Goal: Transaction & Acquisition: Purchase product/service

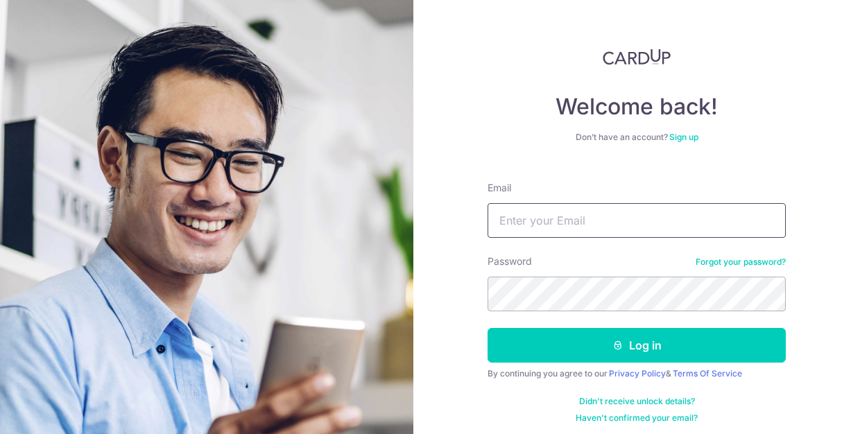
type input "vagen.teh@kimhoe.com"
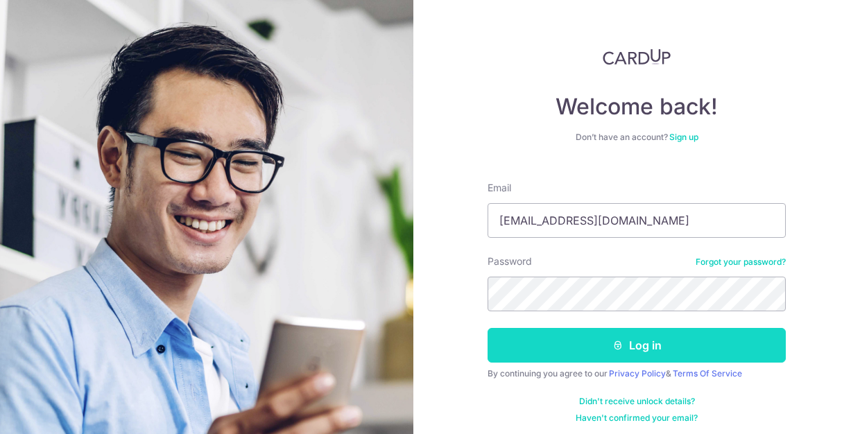
click at [631, 339] on button "Log in" at bounding box center [637, 345] width 298 height 35
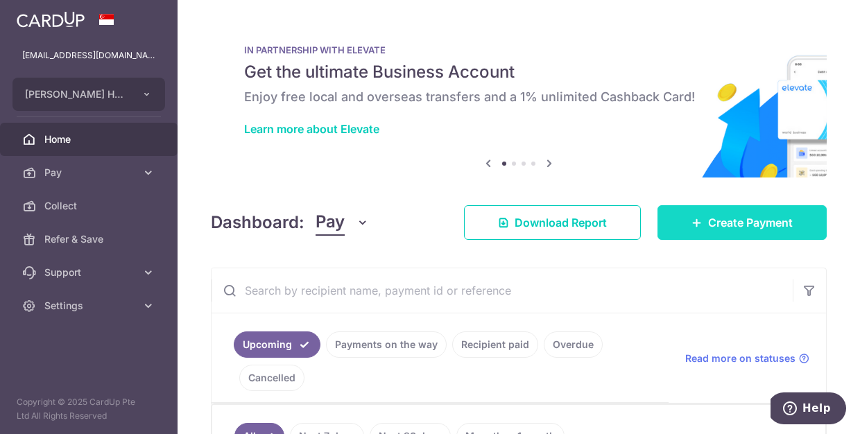
click at [710, 230] on span "Create Payment" at bounding box center [751, 222] width 85 height 17
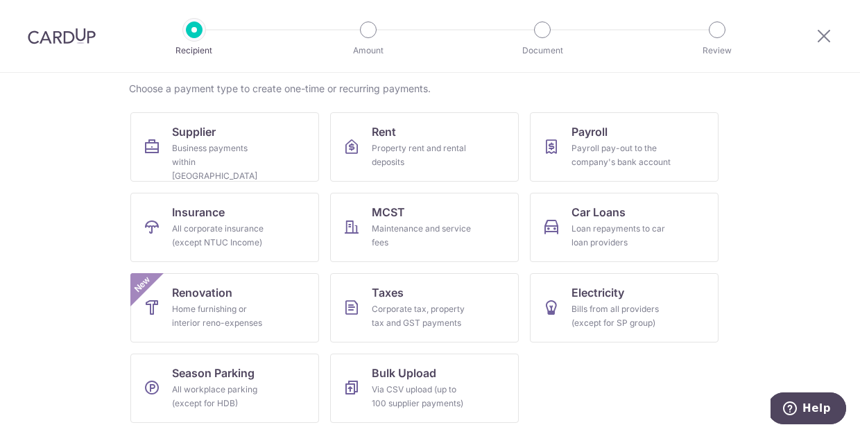
scroll to position [106, 0]
click at [428, 299] on link "Taxes Corporate tax, property tax and GST payments" at bounding box center [424, 307] width 189 height 69
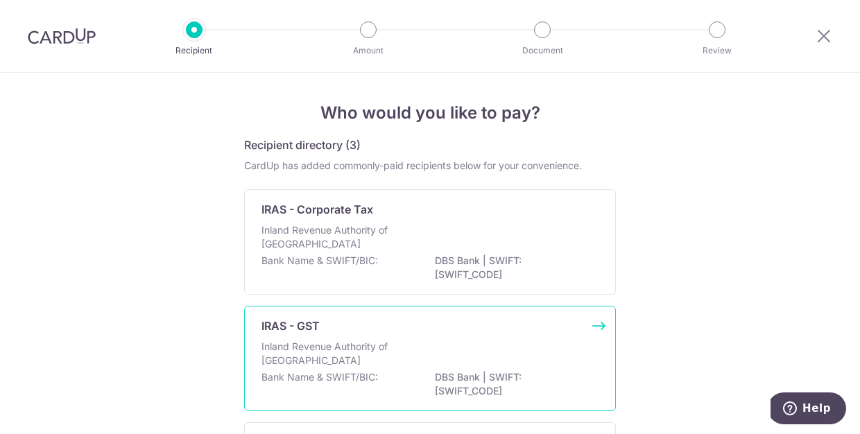
click at [525, 343] on div "Inland Revenue Authority of Singapore" at bounding box center [430, 355] width 337 height 31
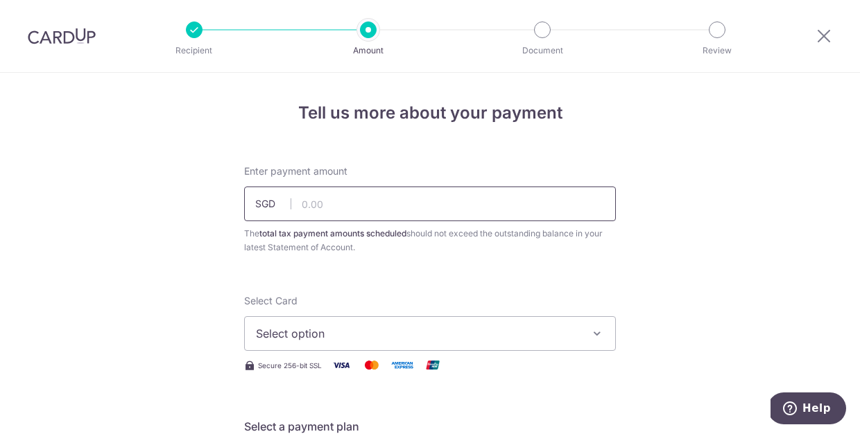
click at [512, 207] on input "text" at bounding box center [430, 204] width 372 height 35
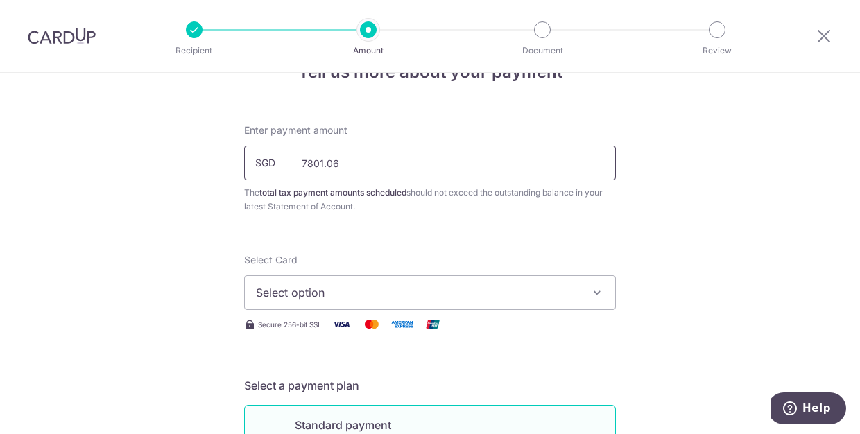
scroll to position [49, 0]
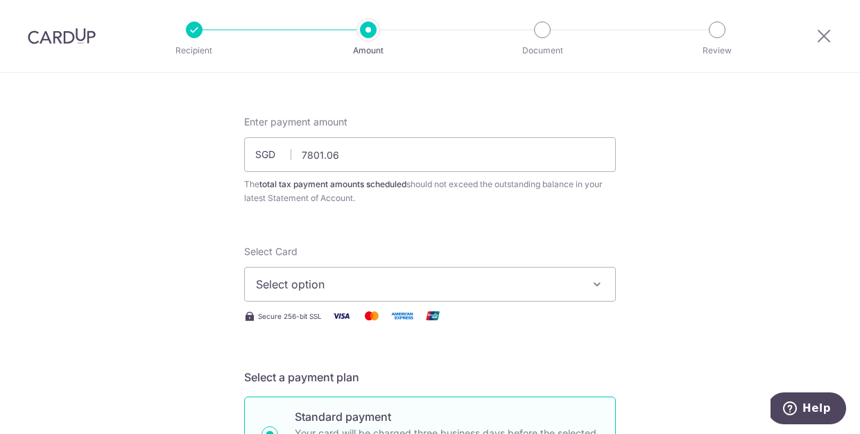
type input "7,801.06"
click at [481, 281] on span "Select option" at bounding box center [417, 284] width 323 height 17
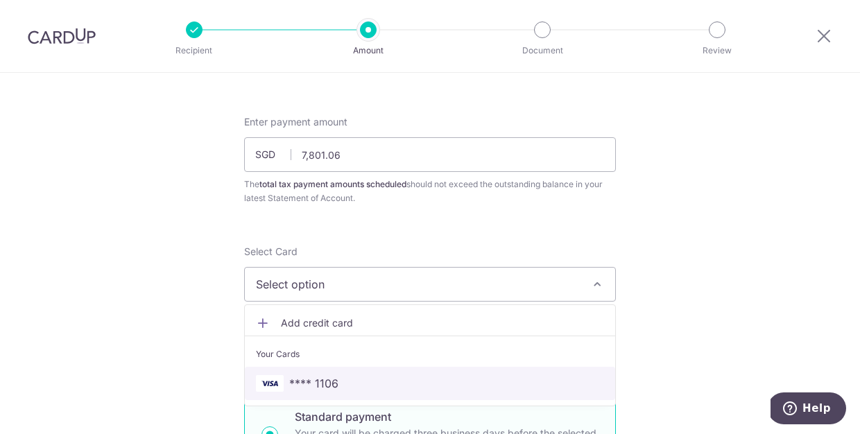
click at [433, 369] on link "**** 1106" at bounding box center [430, 383] width 371 height 33
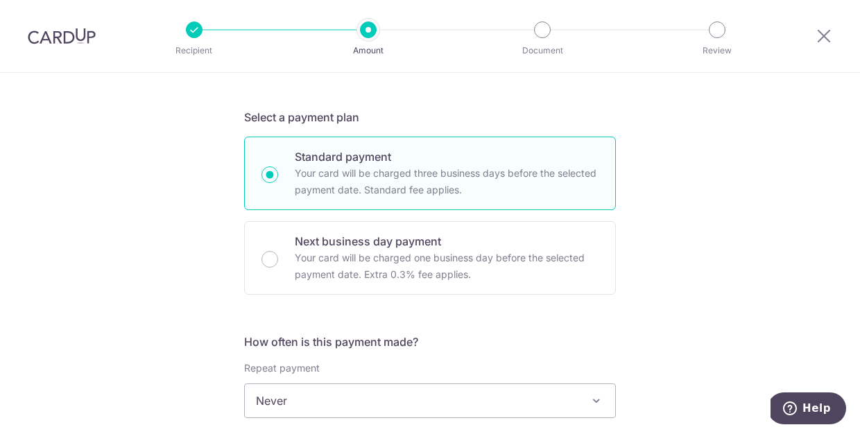
scroll to position [468, 0]
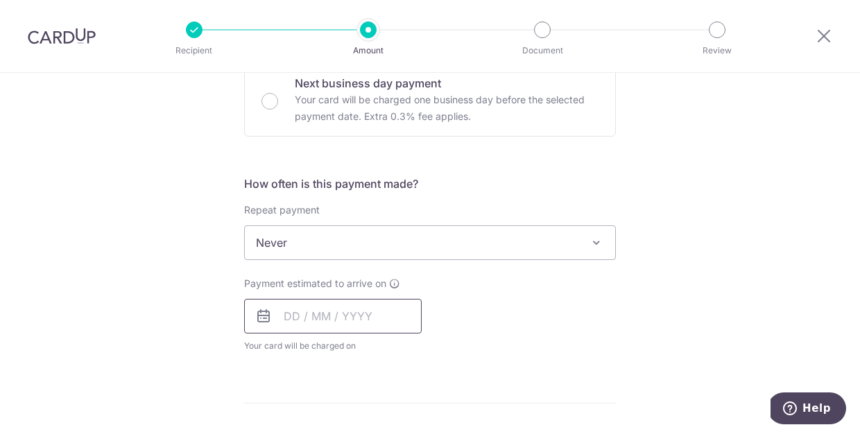
click at [370, 324] on input "text" at bounding box center [333, 316] width 178 height 35
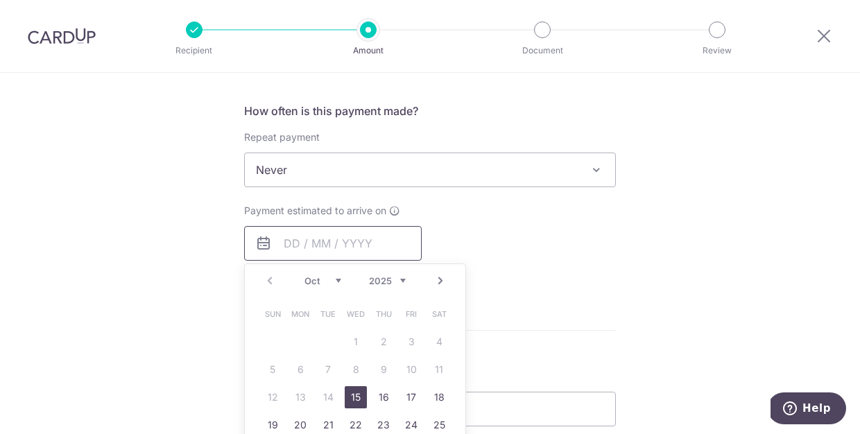
scroll to position [553, 0]
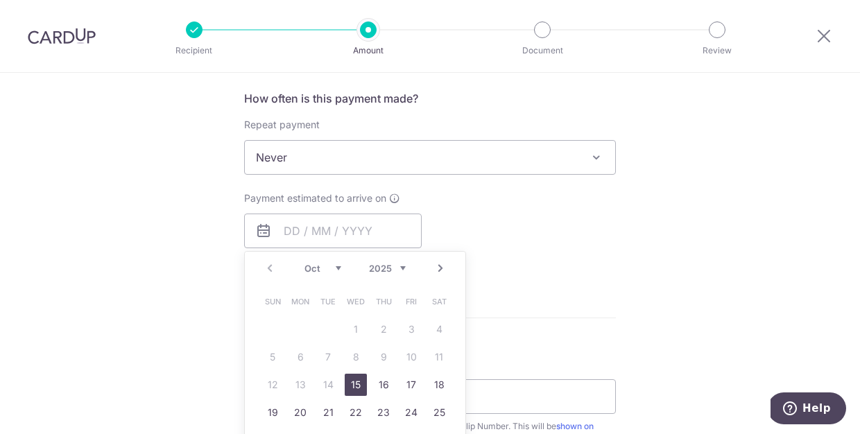
click at [355, 384] on link "15" at bounding box center [356, 385] width 22 height 22
type input "[DATE]"
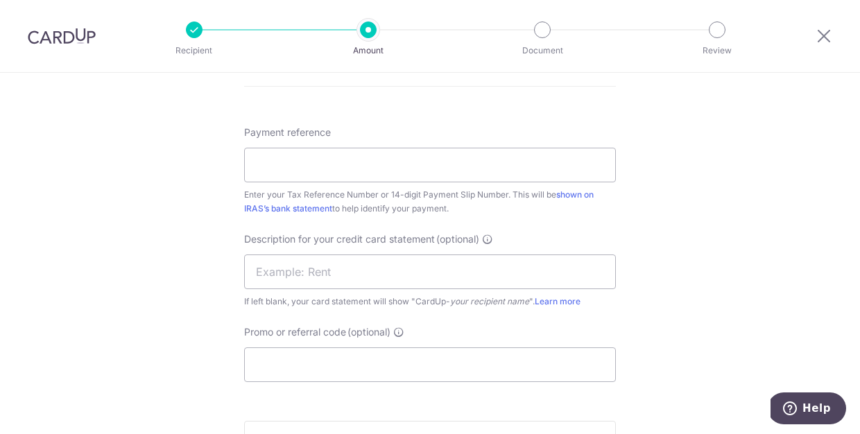
scroll to position [841, 0]
click at [387, 171] on input "Payment reference" at bounding box center [430, 166] width 372 height 35
type input "199100863M"
click at [523, 271] on input "text" at bounding box center [430, 272] width 372 height 35
type input "KHC GST"
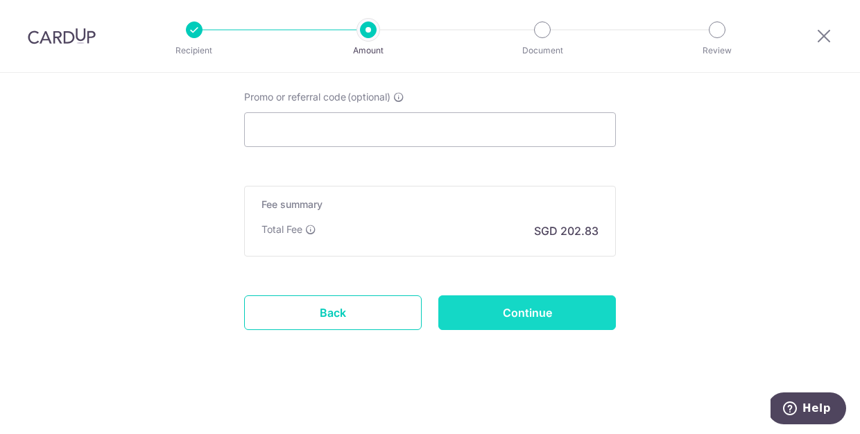
scroll to position [1077, 0]
click at [526, 307] on input "Continue" at bounding box center [528, 313] width 178 height 35
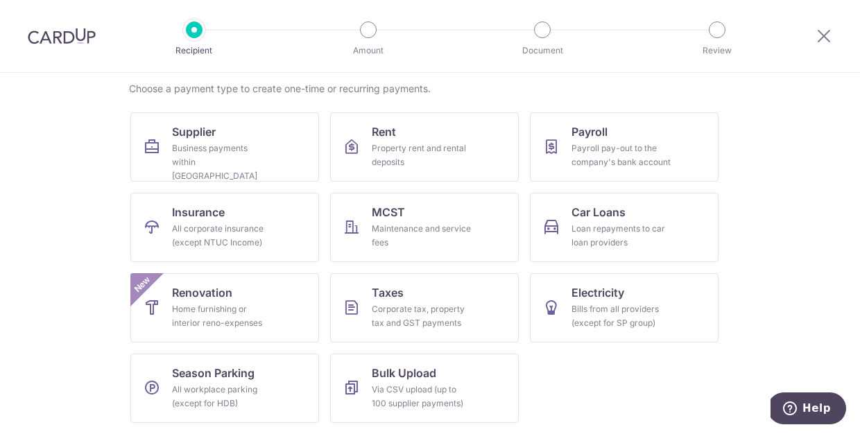
scroll to position [149, 0]
click at [402, 315] on div "Corporate tax, property tax and GST payments" at bounding box center [422, 317] width 100 height 28
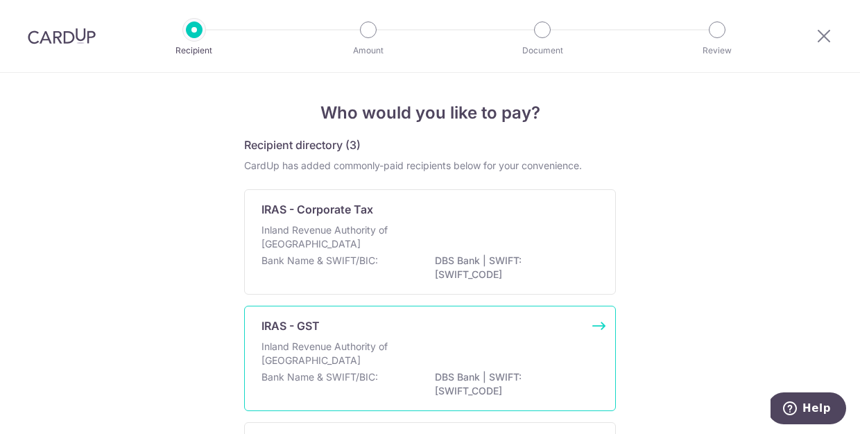
click at [393, 343] on p "Inland Revenue Authority of [GEOGRAPHIC_DATA]" at bounding box center [335, 354] width 147 height 28
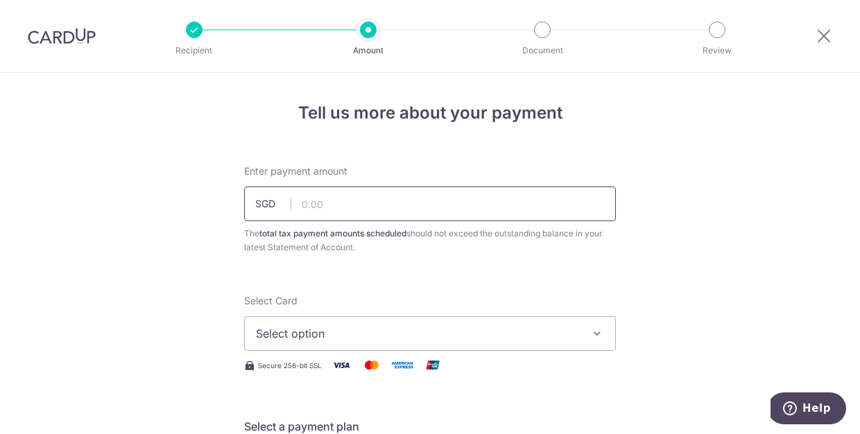
click at [396, 204] on input "text" at bounding box center [430, 204] width 372 height 35
type input "7,801.06"
click at [420, 321] on button "Select option" at bounding box center [430, 333] width 372 height 35
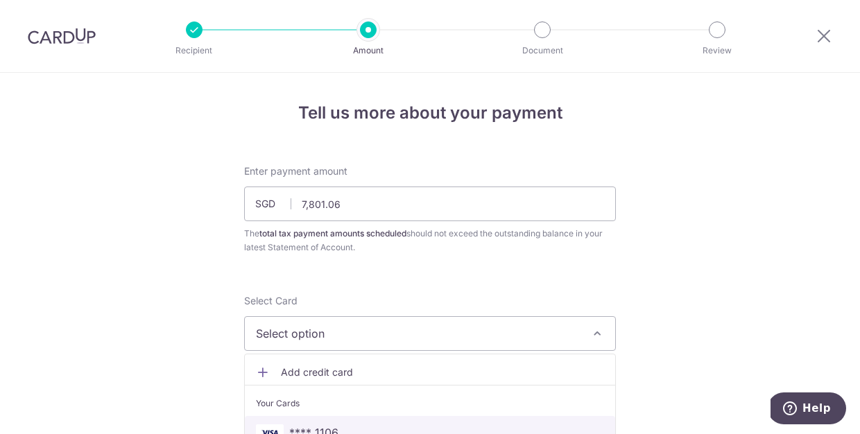
click at [419, 428] on span "**** 1106" at bounding box center [430, 433] width 348 height 17
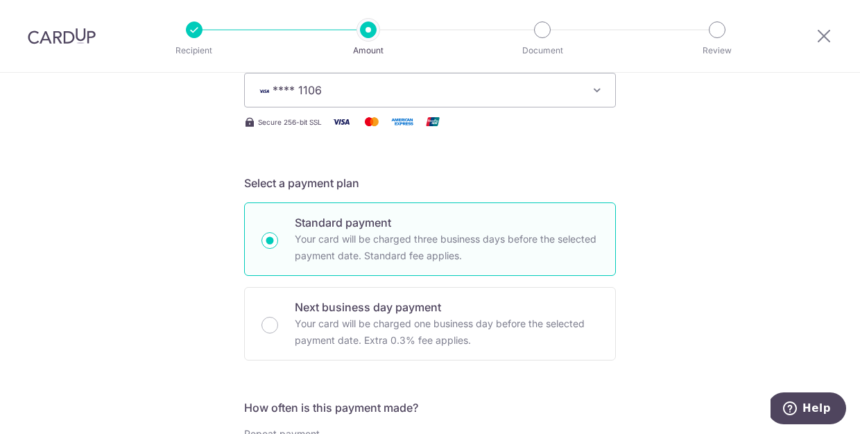
scroll to position [313, 0]
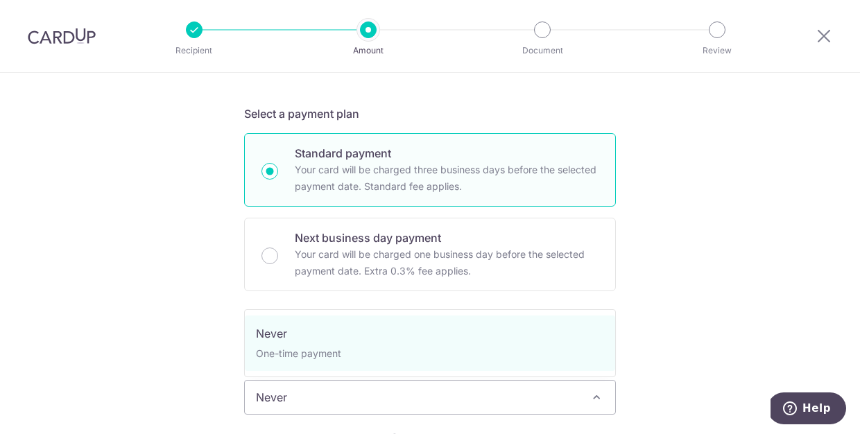
click at [320, 399] on span "Never" at bounding box center [430, 397] width 371 height 33
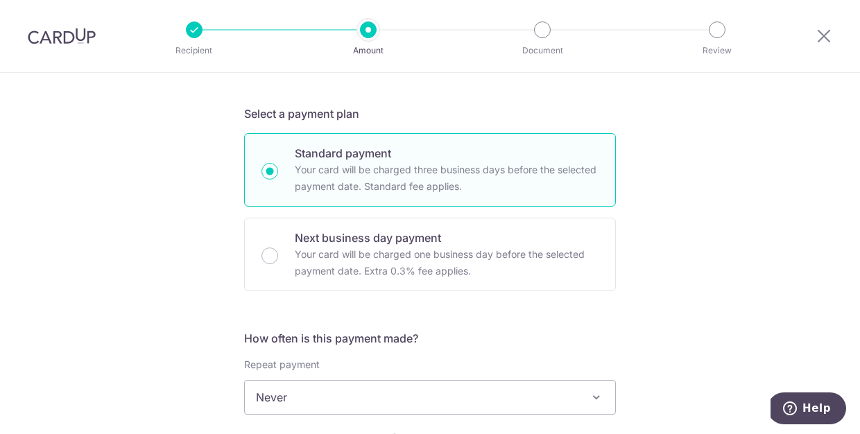
scroll to position [574, 0]
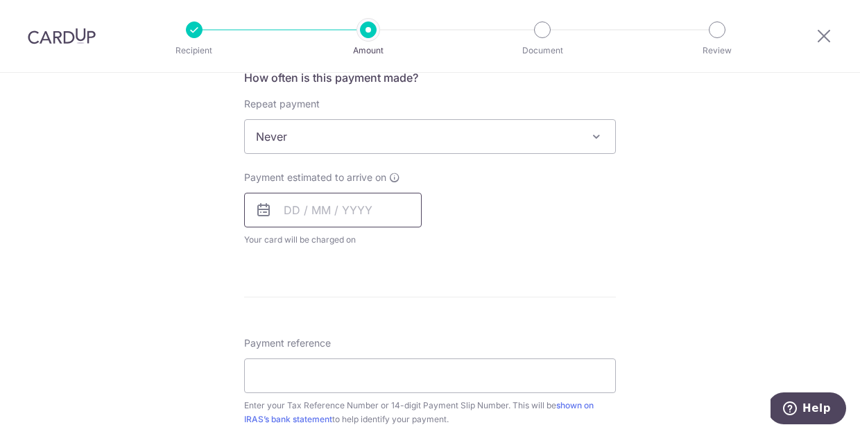
click at [387, 207] on input "text" at bounding box center [333, 210] width 178 height 35
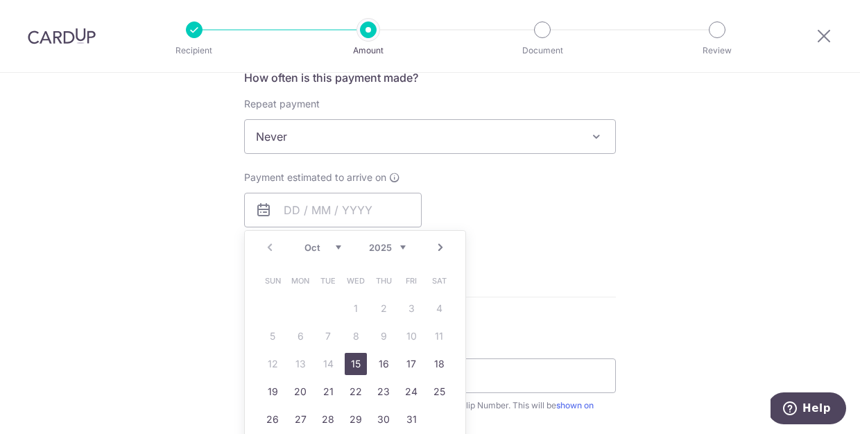
click at [352, 359] on link "15" at bounding box center [356, 364] width 22 height 22
type input "[DATE]"
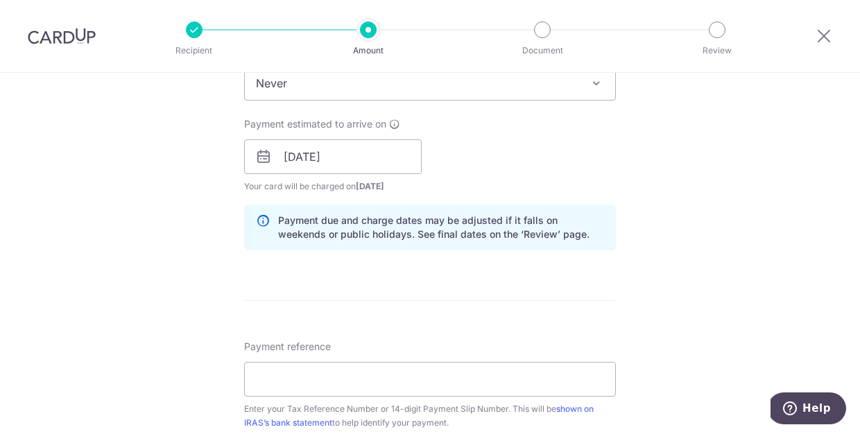
scroll to position [629, 0]
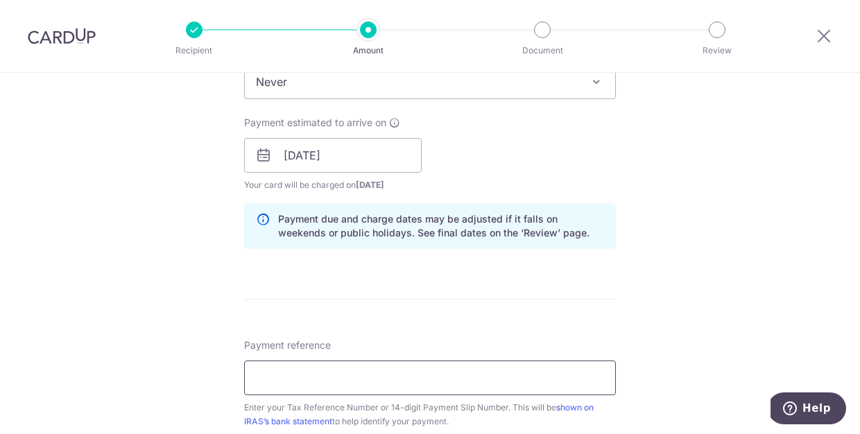
click at [406, 384] on input "Payment reference" at bounding box center [430, 378] width 372 height 35
type input "G"
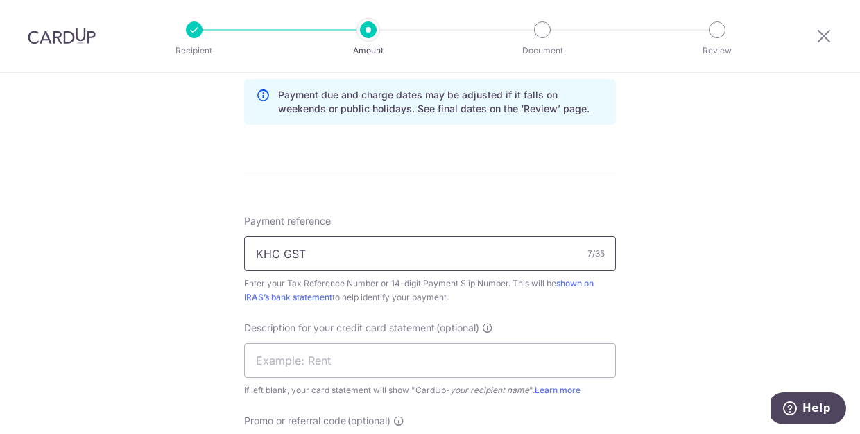
scroll to position [760, 0]
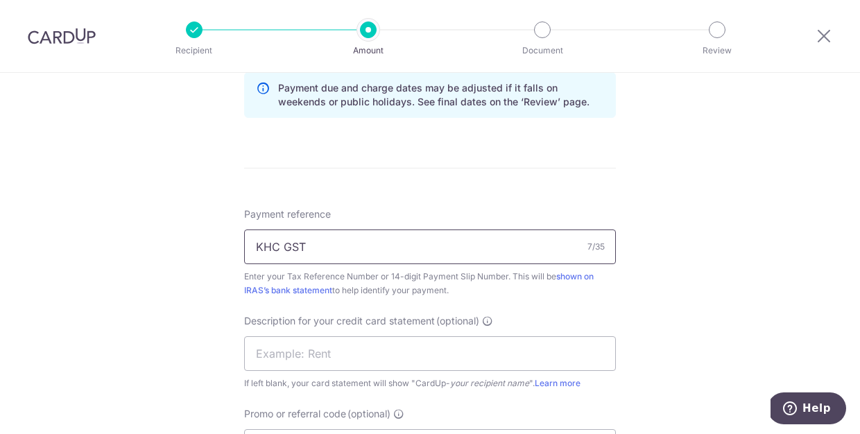
click at [338, 251] on input "KHC GST" at bounding box center [430, 247] width 372 height 35
type input "199100863M"
click at [368, 358] on input "text" at bounding box center [430, 354] width 372 height 35
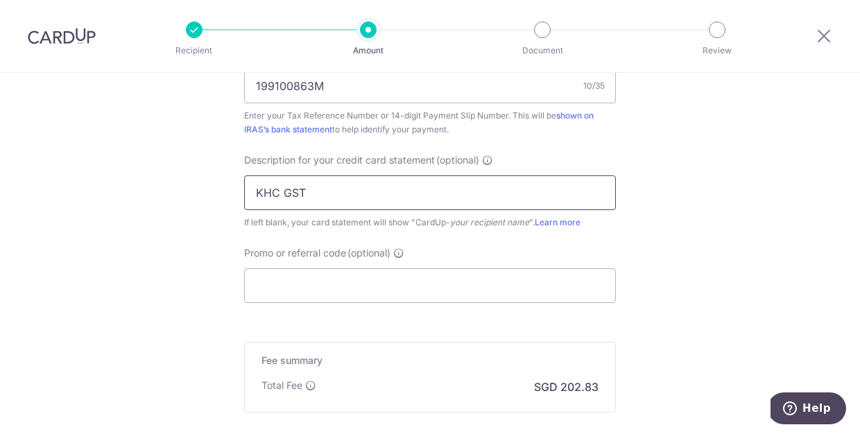
scroll to position [1001, 0]
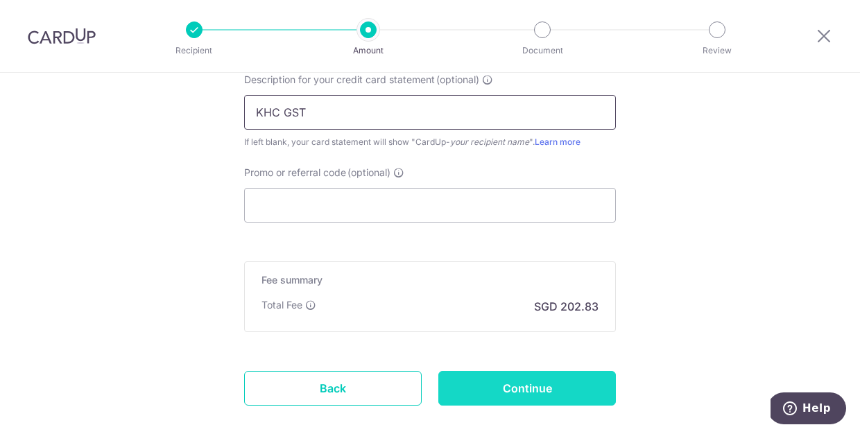
type input "KHC GST"
click at [533, 384] on input "Continue" at bounding box center [528, 388] width 178 height 35
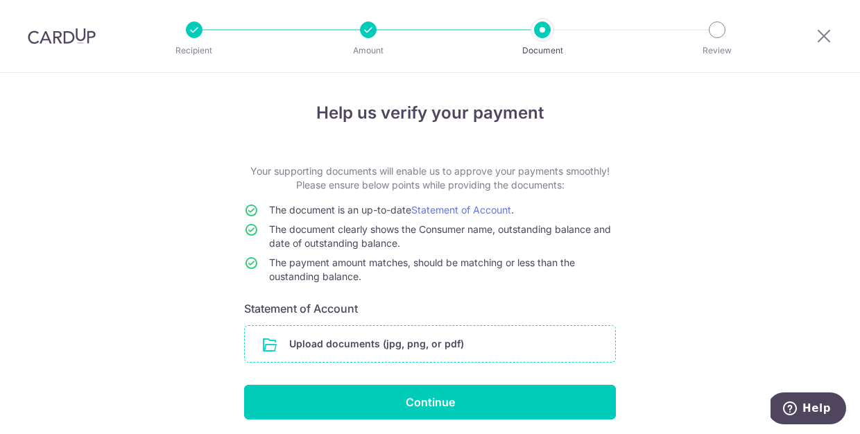
click at [393, 347] on input "file" at bounding box center [430, 344] width 371 height 36
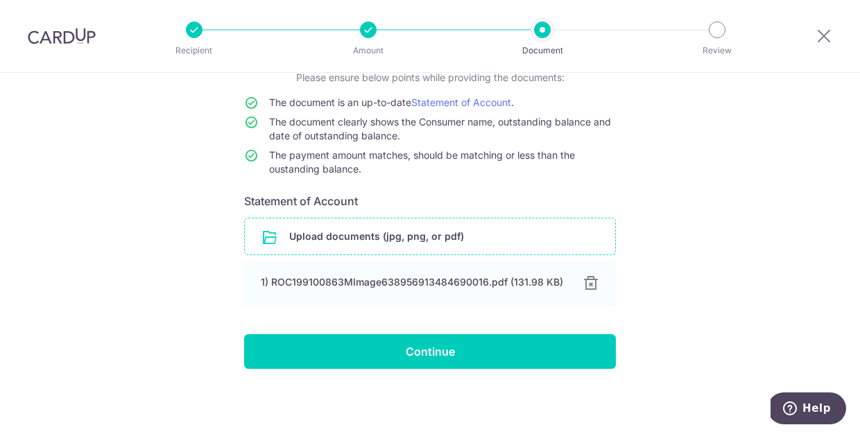
scroll to position [108, 0]
click at [502, 372] on div "Help us verify your payment Your supporting documents will enable us to approve…" at bounding box center [430, 199] width 860 height 469
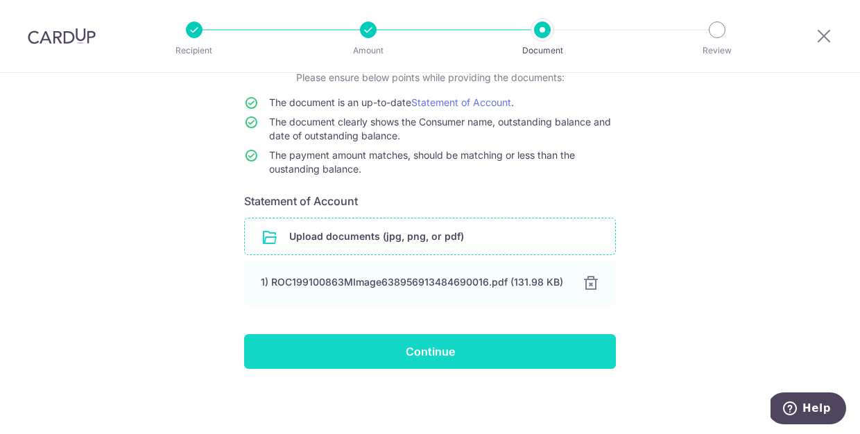
click at [482, 355] on input "Continue" at bounding box center [430, 351] width 372 height 35
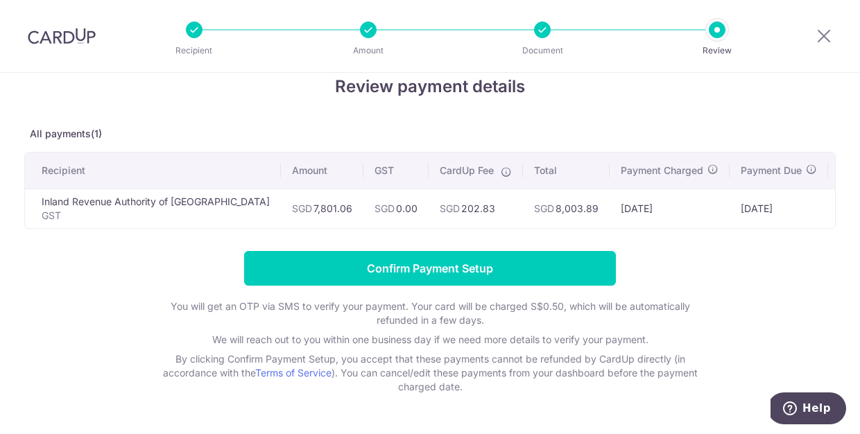
scroll to position [29, 0]
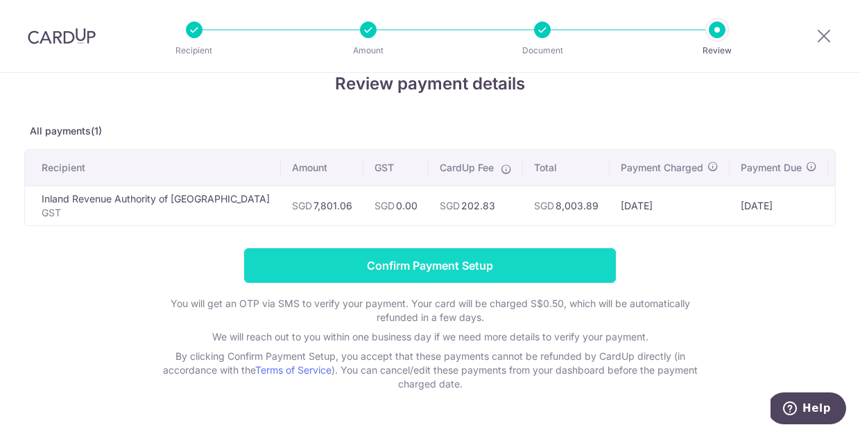
click at [525, 264] on input "Confirm Payment Setup" at bounding box center [430, 265] width 372 height 35
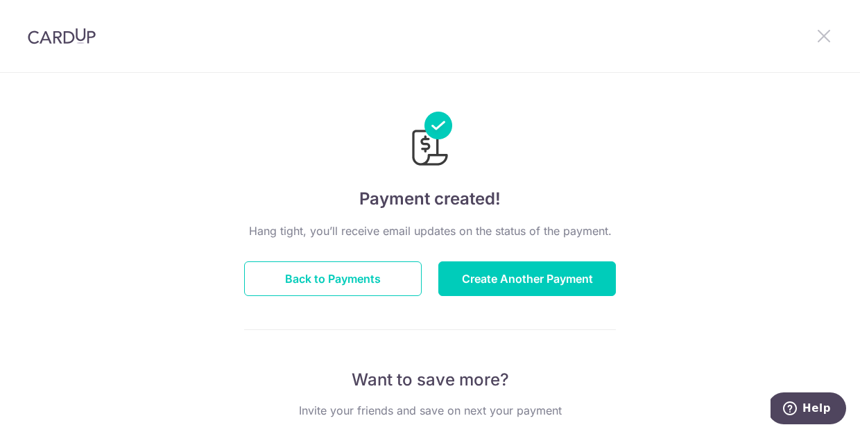
click at [823, 32] on icon at bounding box center [824, 35] width 17 height 17
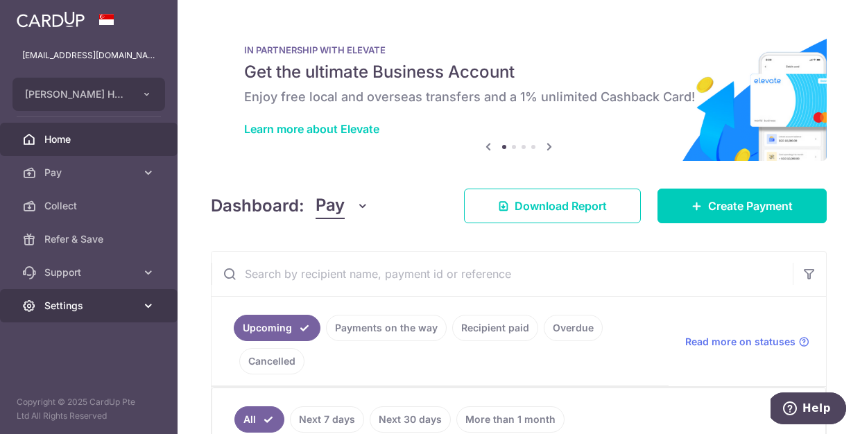
click at [96, 307] on span "Settings" at bounding box center [90, 306] width 92 height 14
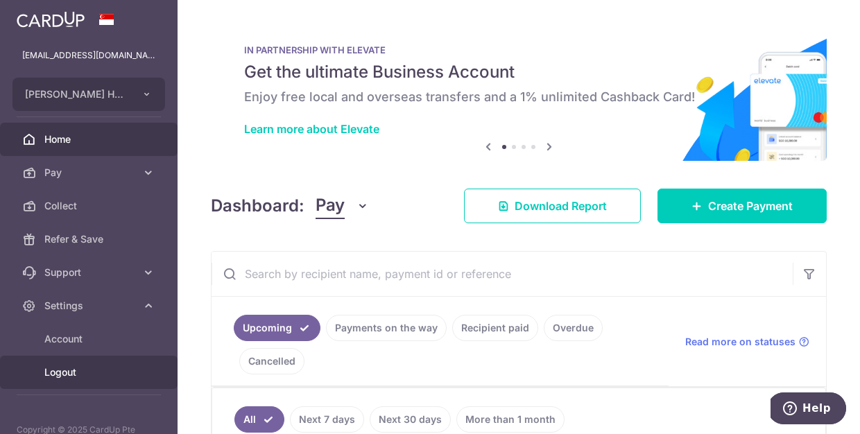
click at [69, 366] on span "Logout" at bounding box center [90, 373] width 92 height 14
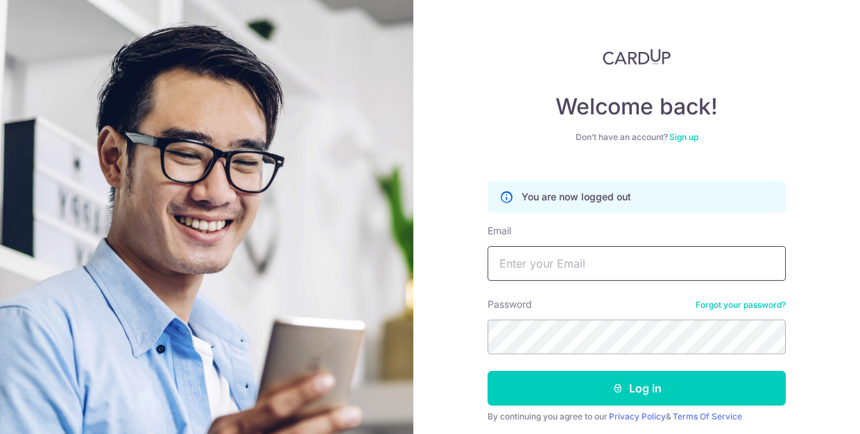
type input "[EMAIL_ADDRESS][DOMAIN_NAME]"
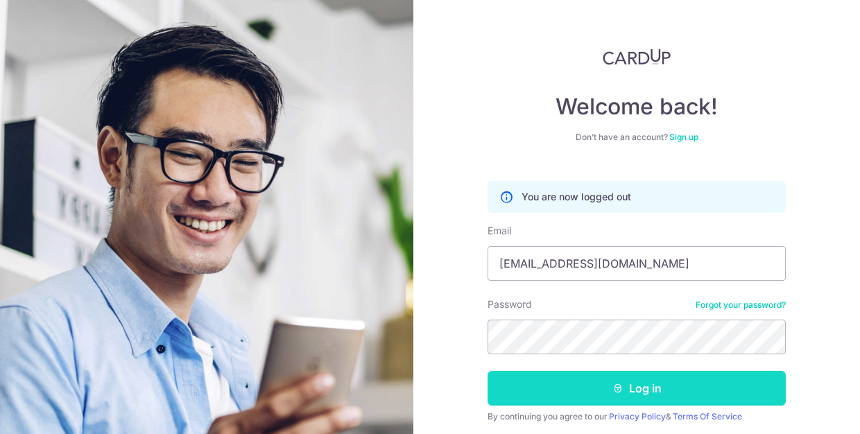
click at [645, 391] on button "Log in" at bounding box center [637, 388] width 298 height 35
